Goal: Find contact information: Find contact information

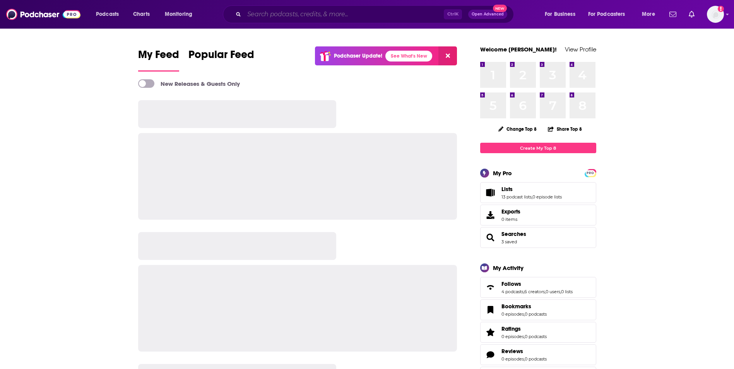
click at [352, 17] on input "Search podcasts, credits, & more..." at bounding box center [344, 14] width 200 height 12
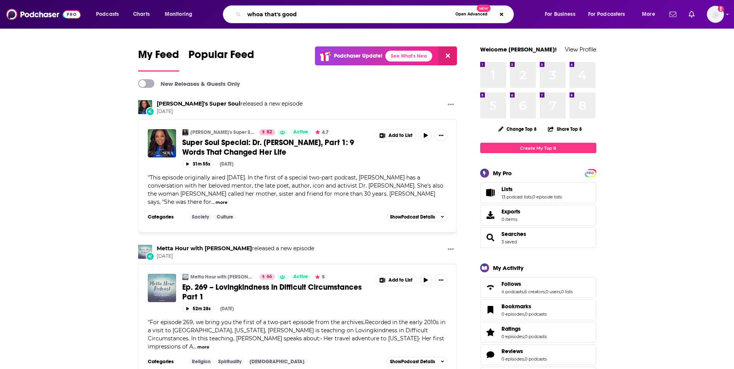
type input "whoa that's good"
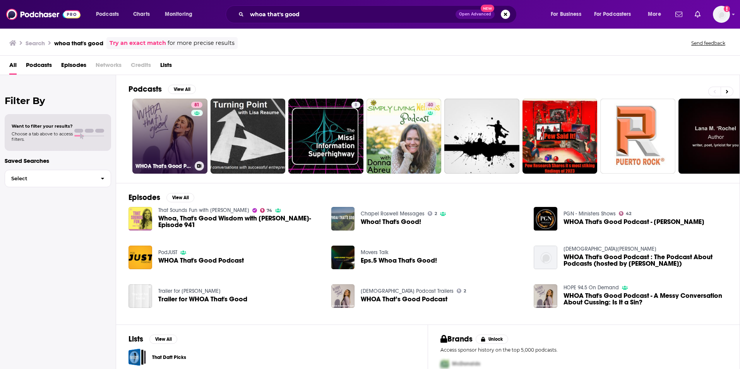
click at [177, 136] on link "81 WHOA That's Good Podcast" at bounding box center [169, 136] width 75 height 75
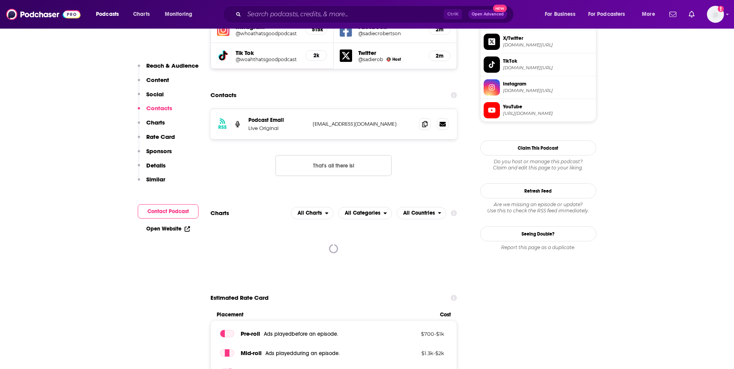
scroll to position [759, 0]
click at [372, 120] on p "[EMAIL_ADDRESS][DOMAIN_NAME]" at bounding box center [363, 123] width 101 height 7
copy div "[EMAIL_ADDRESS][DOMAIN_NAME] [EMAIL_ADDRESS][DOMAIN_NAME]"
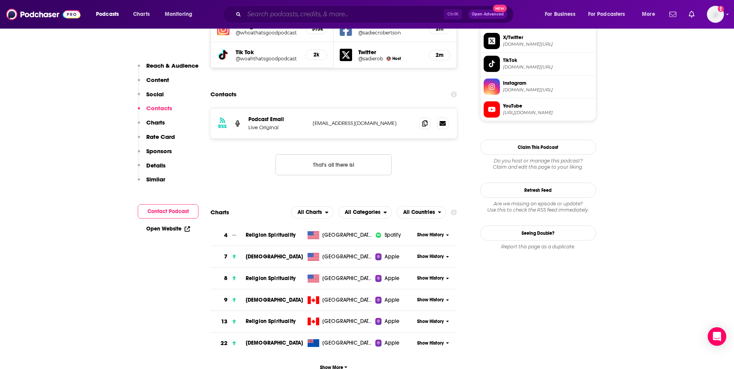
click at [380, 13] on input "Search podcasts, credits, & more..." at bounding box center [344, 14] width 200 height 12
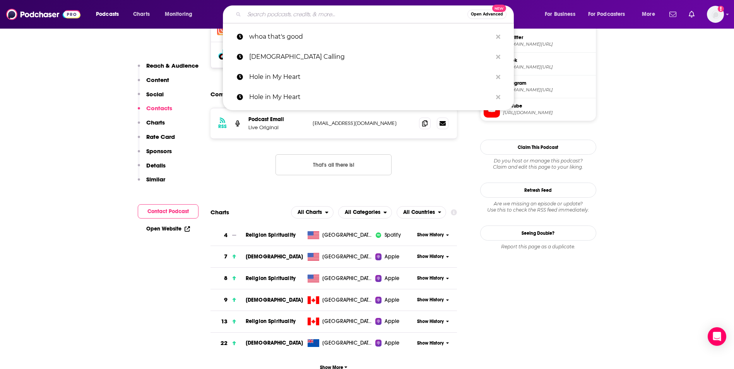
paste input "The [PERSON_NAME] Bure Podcast"
type input "The [PERSON_NAME] Bure Podcast"
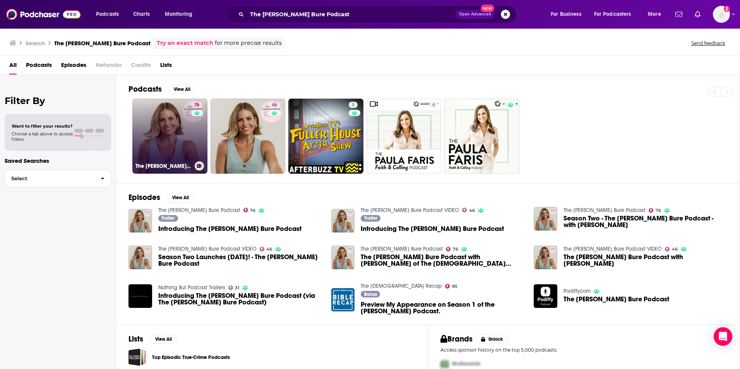
click at [186, 134] on link "76 The [PERSON_NAME] Bure Podcast" at bounding box center [169, 136] width 75 height 75
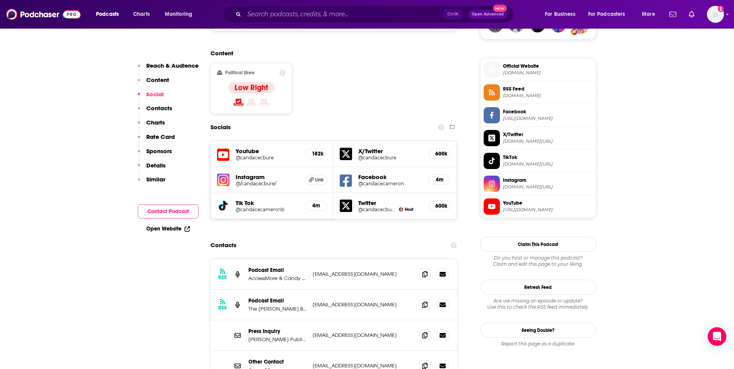
scroll to position [650, 0]
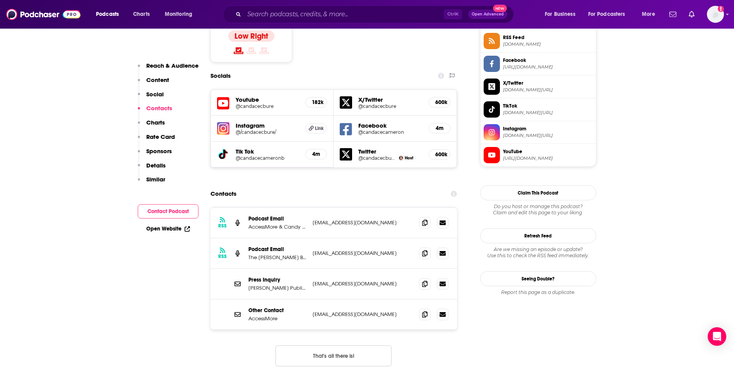
click at [389, 219] on p "[EMAIL_ADDRESS][DOMAIN_NAME]" at bounding box center [363, 222] width 101 height 7
copy div "[EMAIL_ADDRESS][DOMAIN_NAME] [EMAIL_ADDRESS][DOMAIN_NAME]"
click at [314, 14] on input "Search podcasts, credits, & more..." at bounding box center [344, 14] width 200 height 12
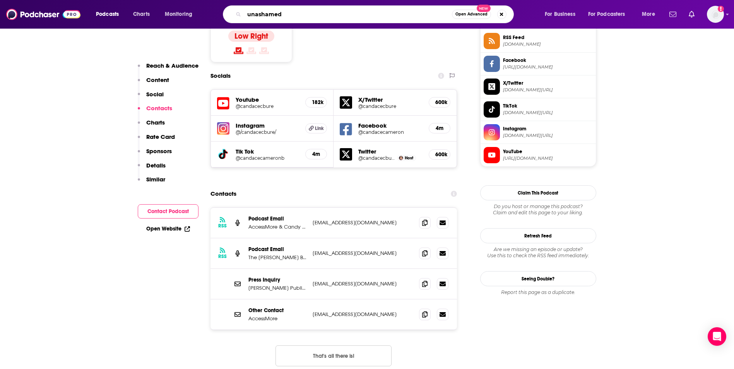
type input "unashamed"
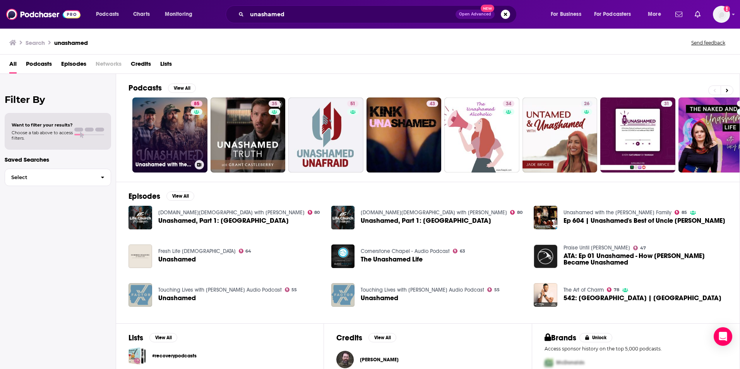
click at [171, 137] on link "85 Unashamed with the [PERSON_NAME] Family" at bounding box center [169, 135] width 75 height 75
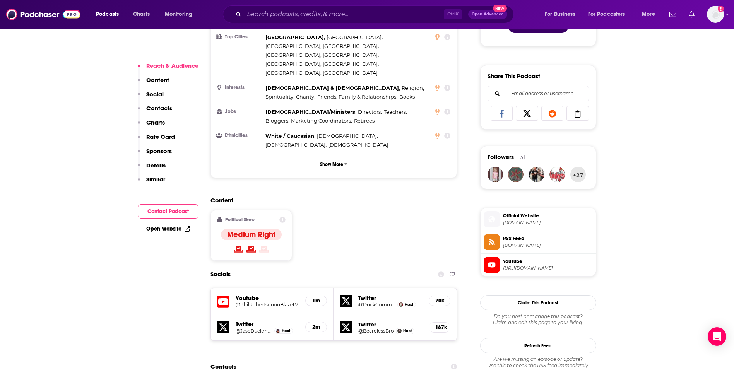
scroll to position [604, 0]
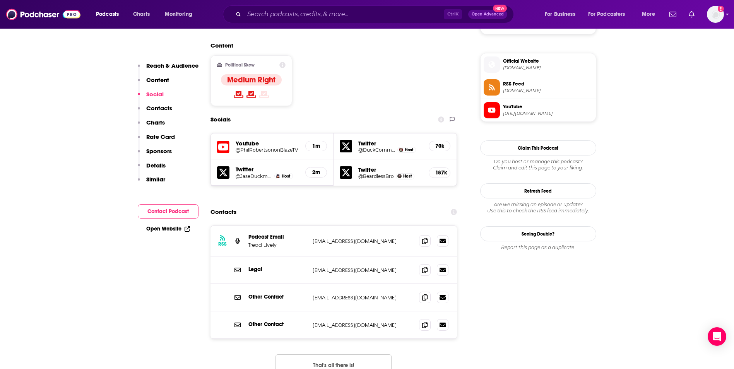
click at [393, 238] on p "[EMAIL_ADDRESS][DOMAIN_NAME]" at bounding box center [363, 241] width 101 height 7
copy div "[EMAIL_ADDRESS][DOMAIN_NAME] [EMAIL_ADDRESS][DOMAIN_NAME]"
